Goal: Navigation & Orientation: Find specific page/section

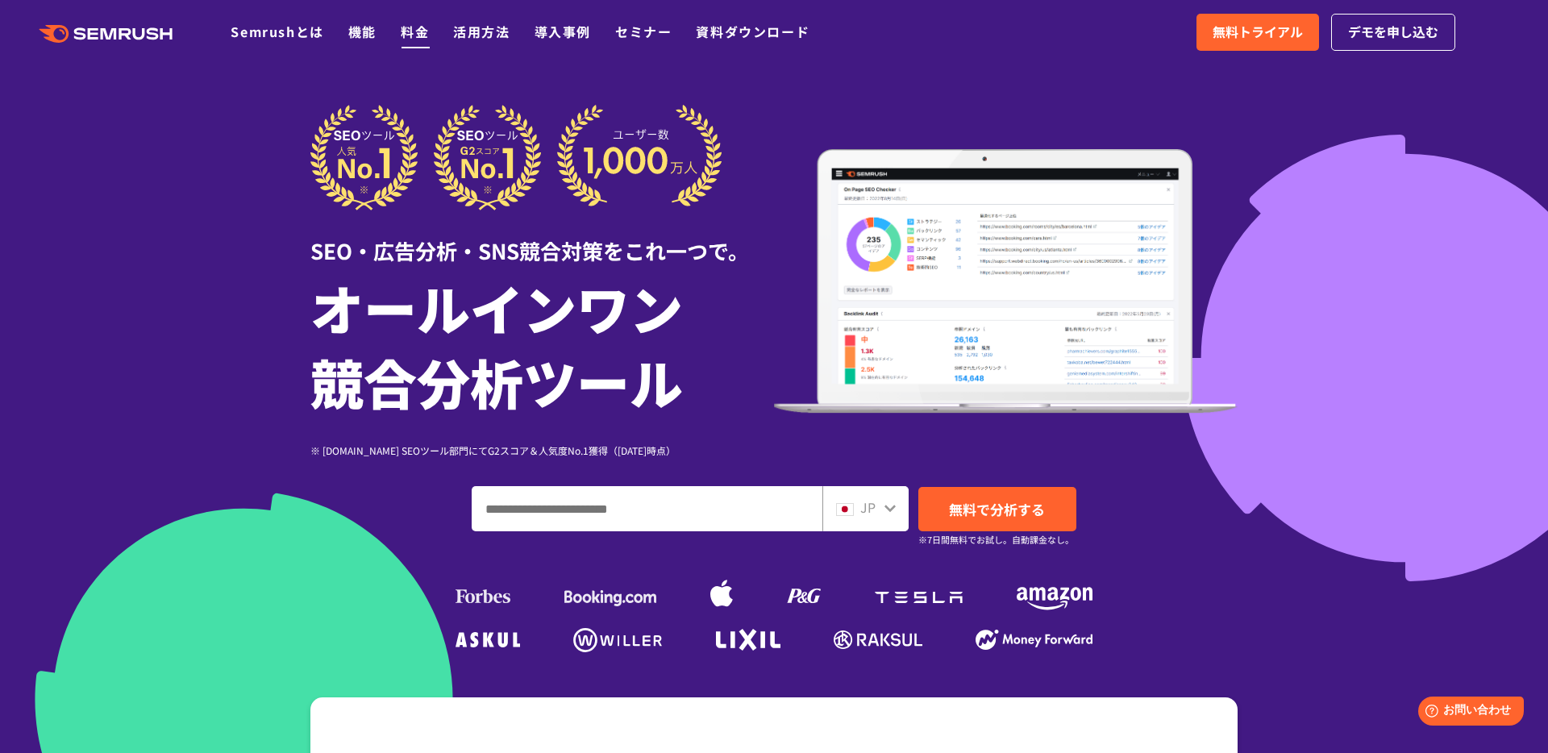
click at [403, 35] on link "料金" at bounding box center [415, 31] width 28 height 19
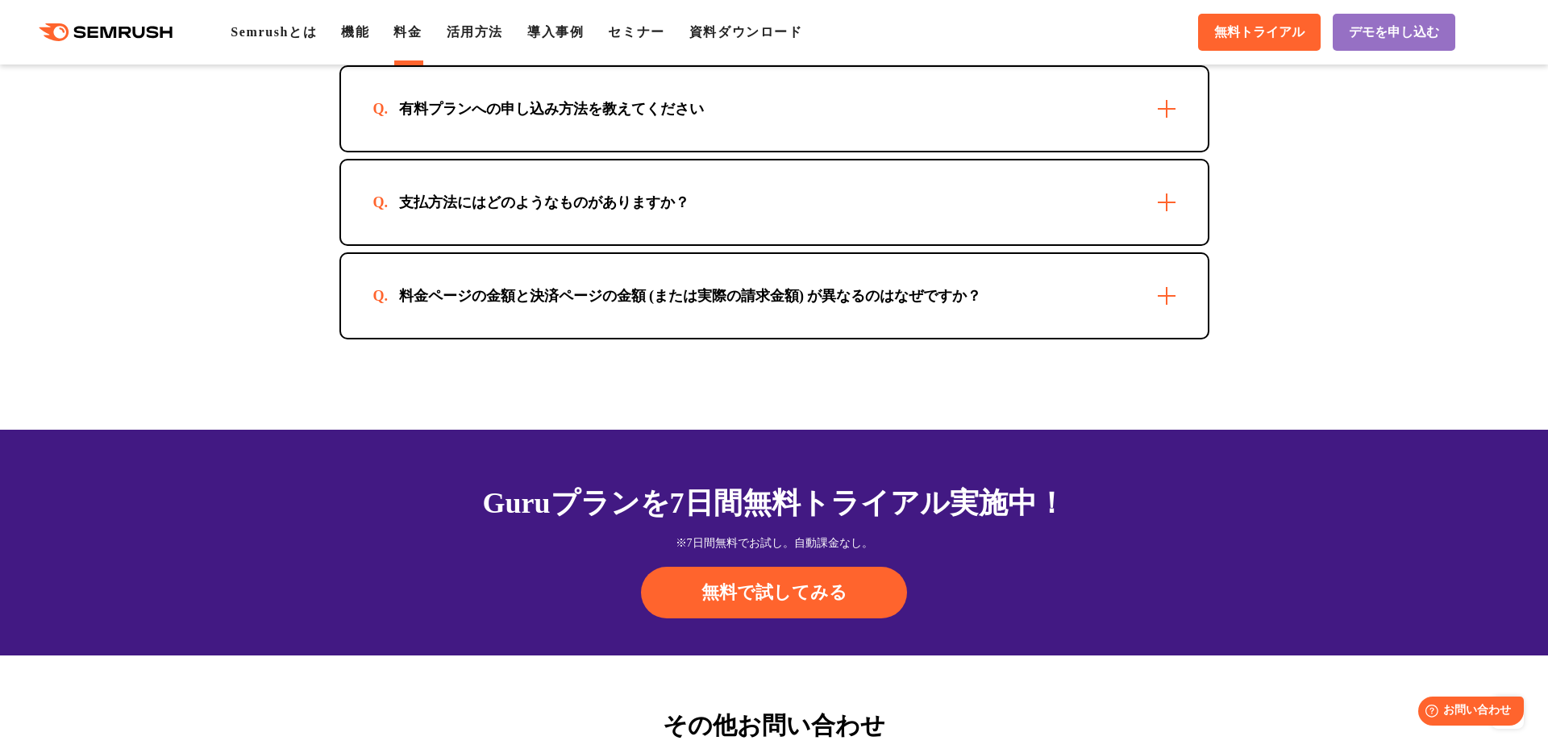
scroll to position [5413, 0]
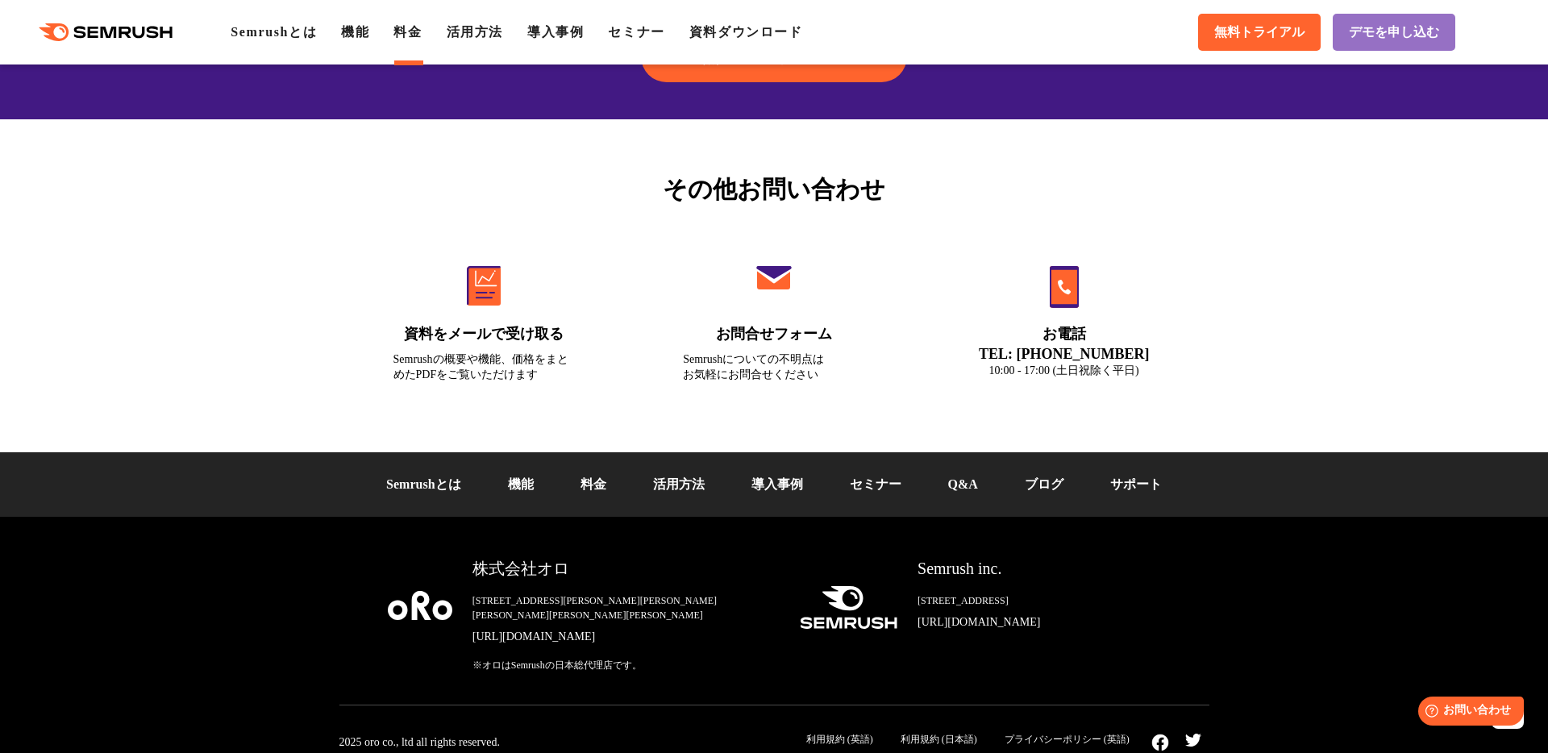
click at [950, 733] on link "利用規約 (日本語)" at bounding box center [938, 738] width 77 height 11
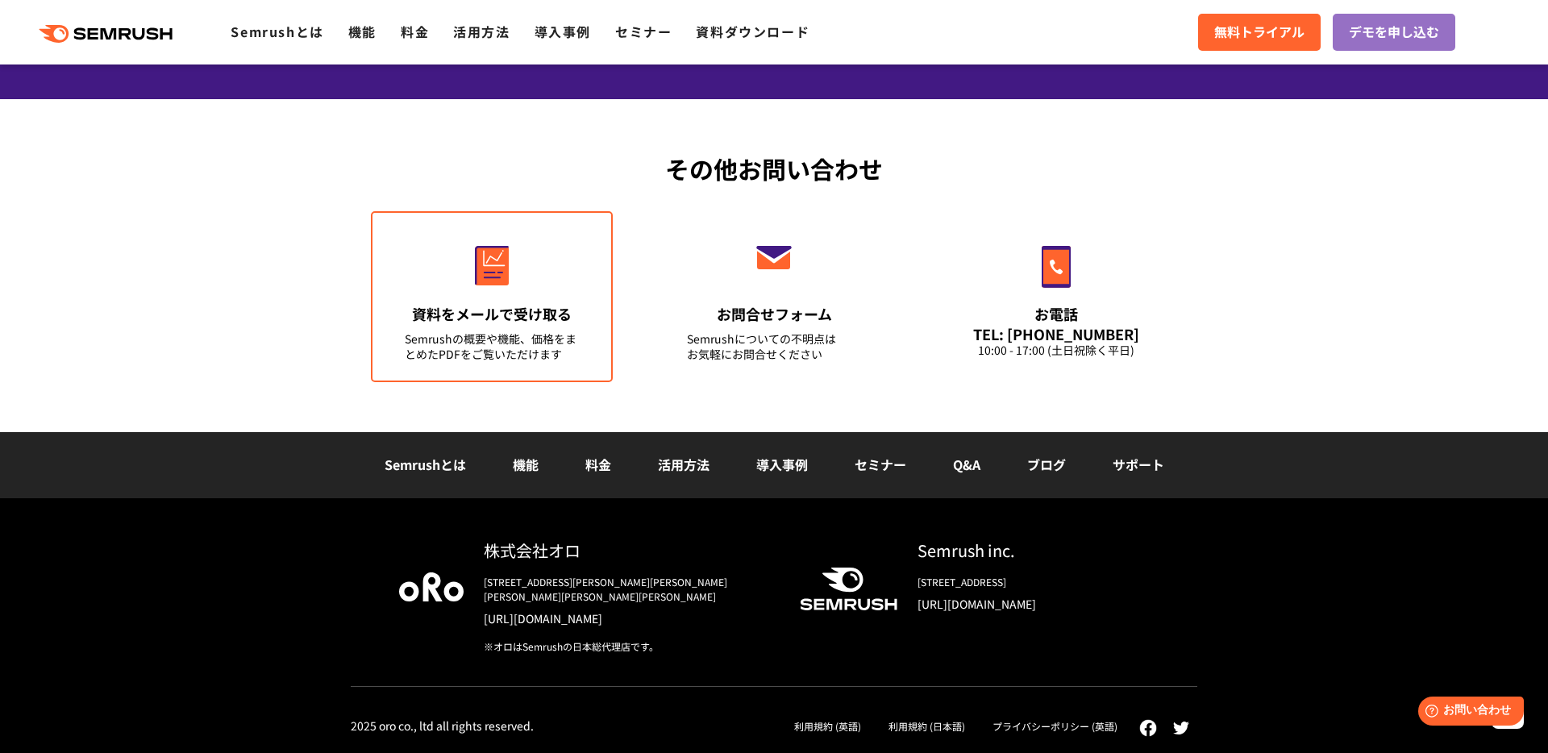
scroll to position [11666, 0]
